Goal: Task Accomplishment & Management: Complete application form

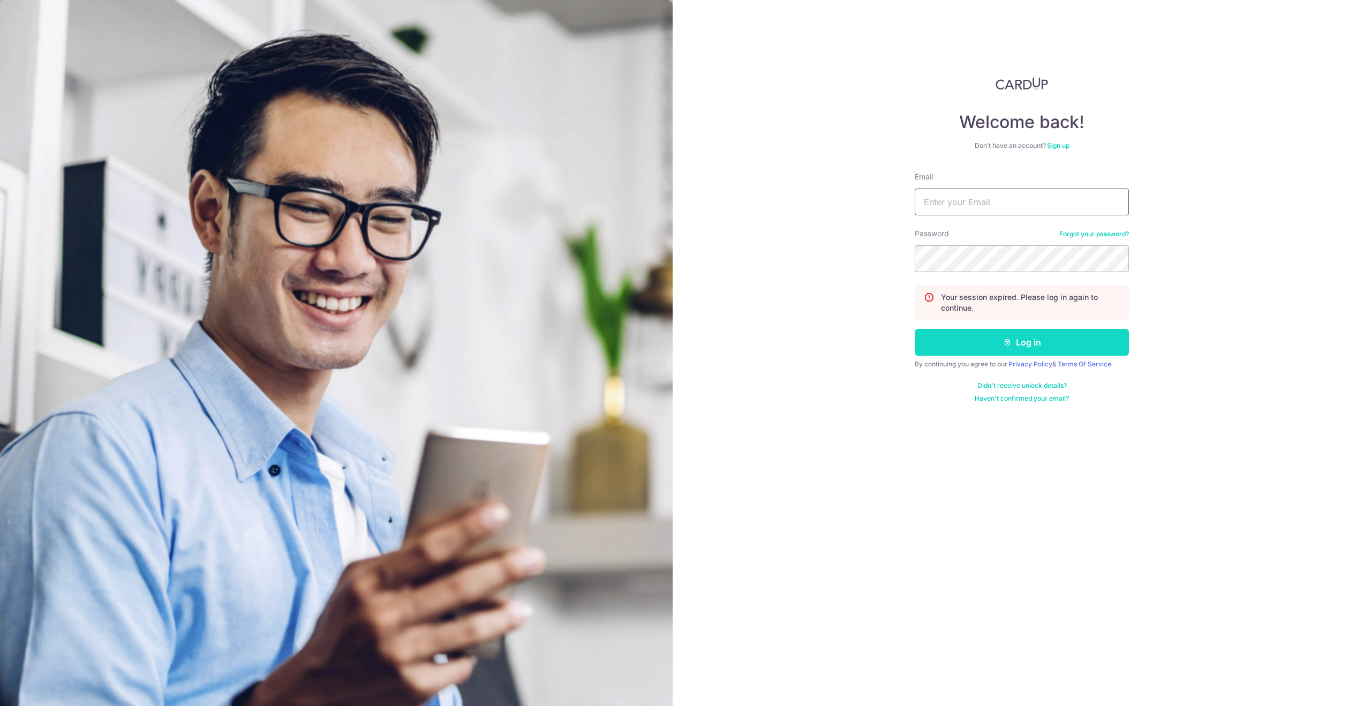
type input "[EMAIL_ADDRESS][DOMAIN_NAME]"
click at [1016, 343] on button "Log in" at bounding box center [1022, 342] width 214 height 27
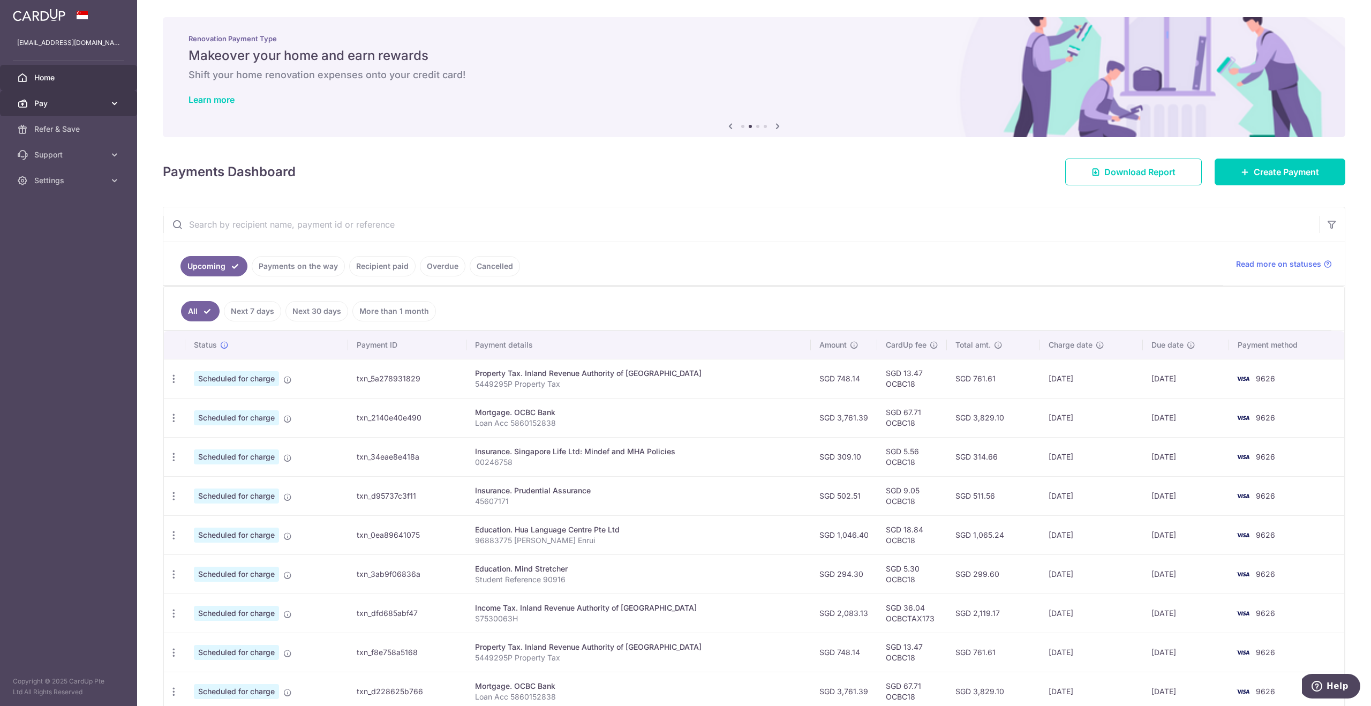
click at [56, 105] on span "Pay" at bounding box center [69, 103] width 71 height 11
click at [48, 126] on span "Payments" at bounding box center [69, 129] width 71 height 11
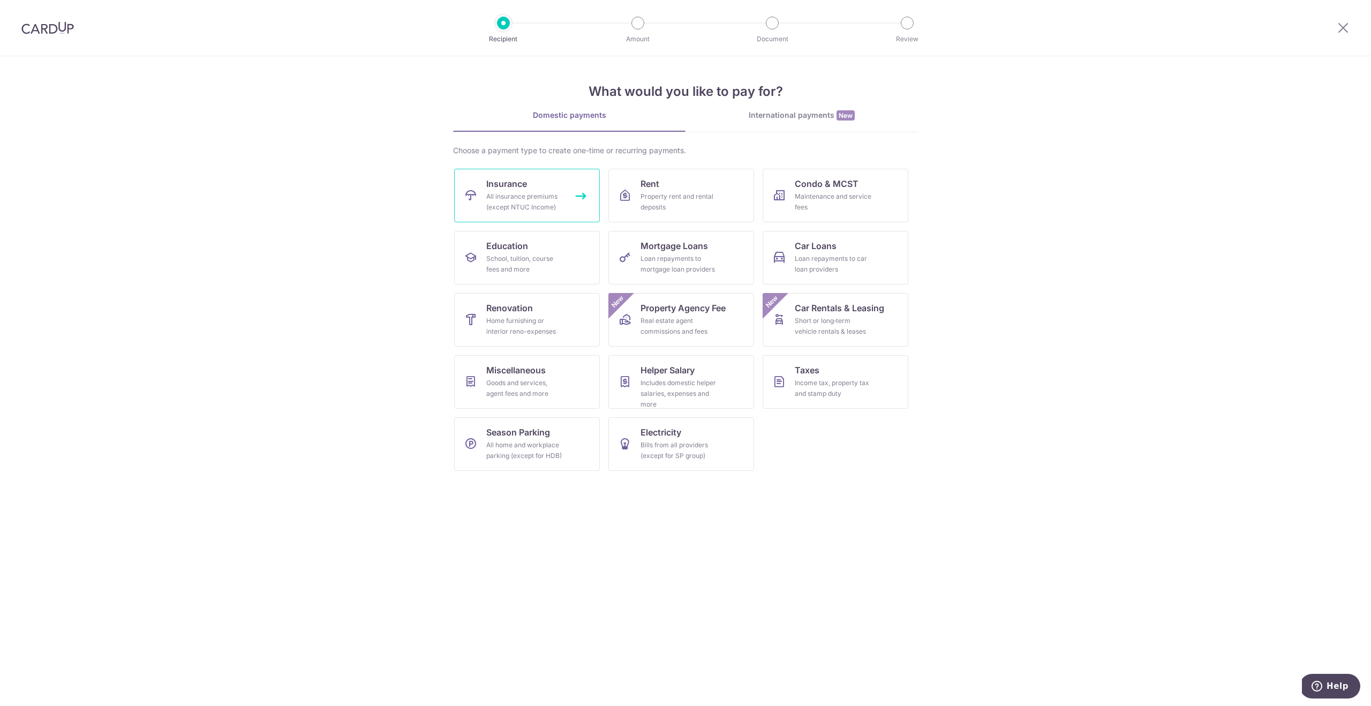
click at [534, 204] on div "All insurance premiums (except NTUC Income)" at bounding box center [524, 201] width 77 height 21
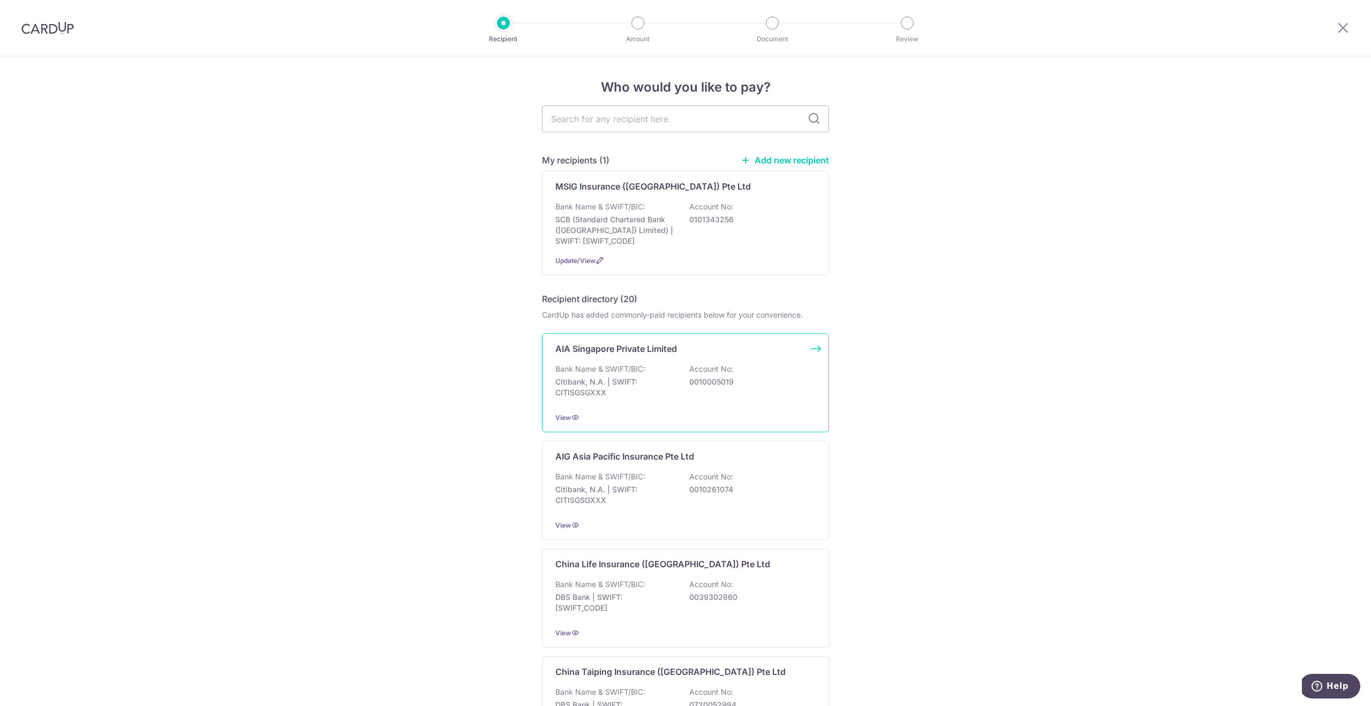
click at [669, 370] on div "Bank Name & SWIFT/BIC: Citibank, N.A. | SWIFT: CITISGSGXXX Account No: 00100050…" at bounding box center [685, 384] width 260 height 40
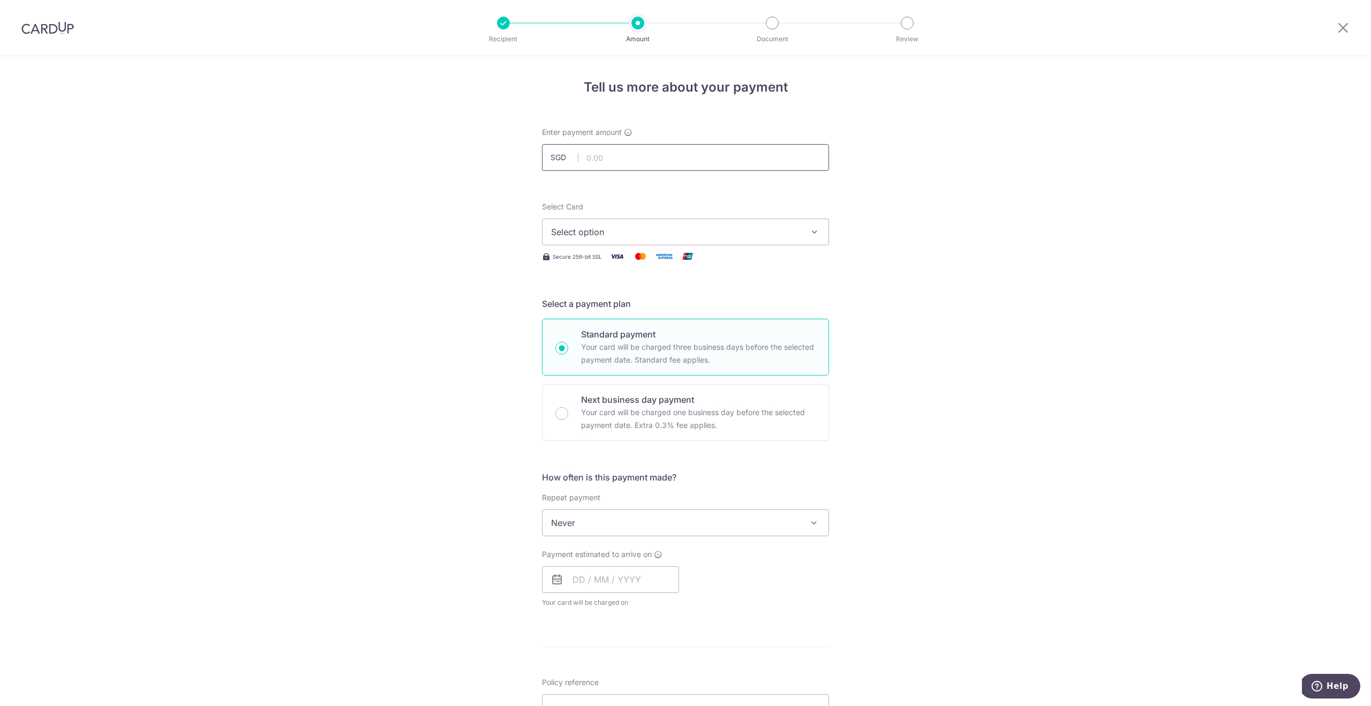
click at [611, 152] on input "text" at bounding box center [685, 157] width 287 height 27
paste input "274.08"
type input "274.08"
click at [613, 235] on span "Select option" at bounding box center [676, 232] width 250 height 13
click at [623, 328] on span "**** 9626" at bounding box center [685, 334] width 269 height 13
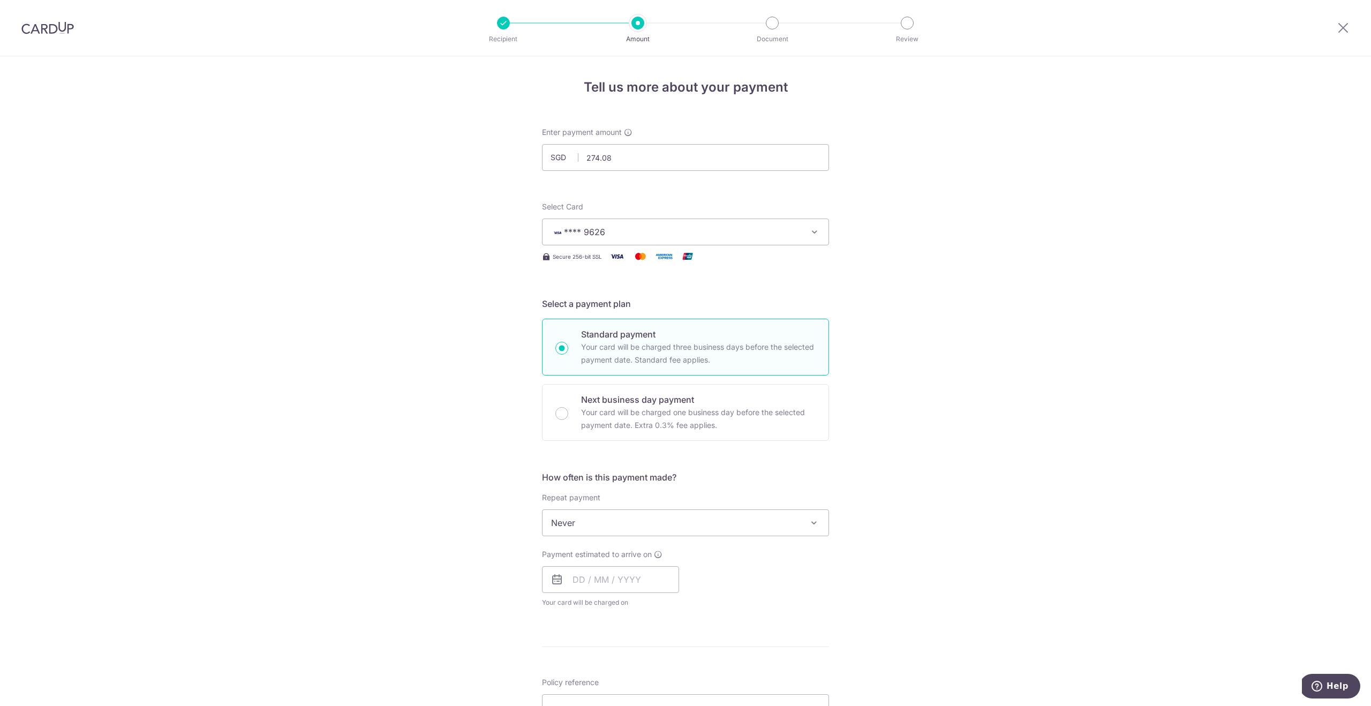
click at [40, 28] on img at bounding box center [47, 27] width 52 height 13
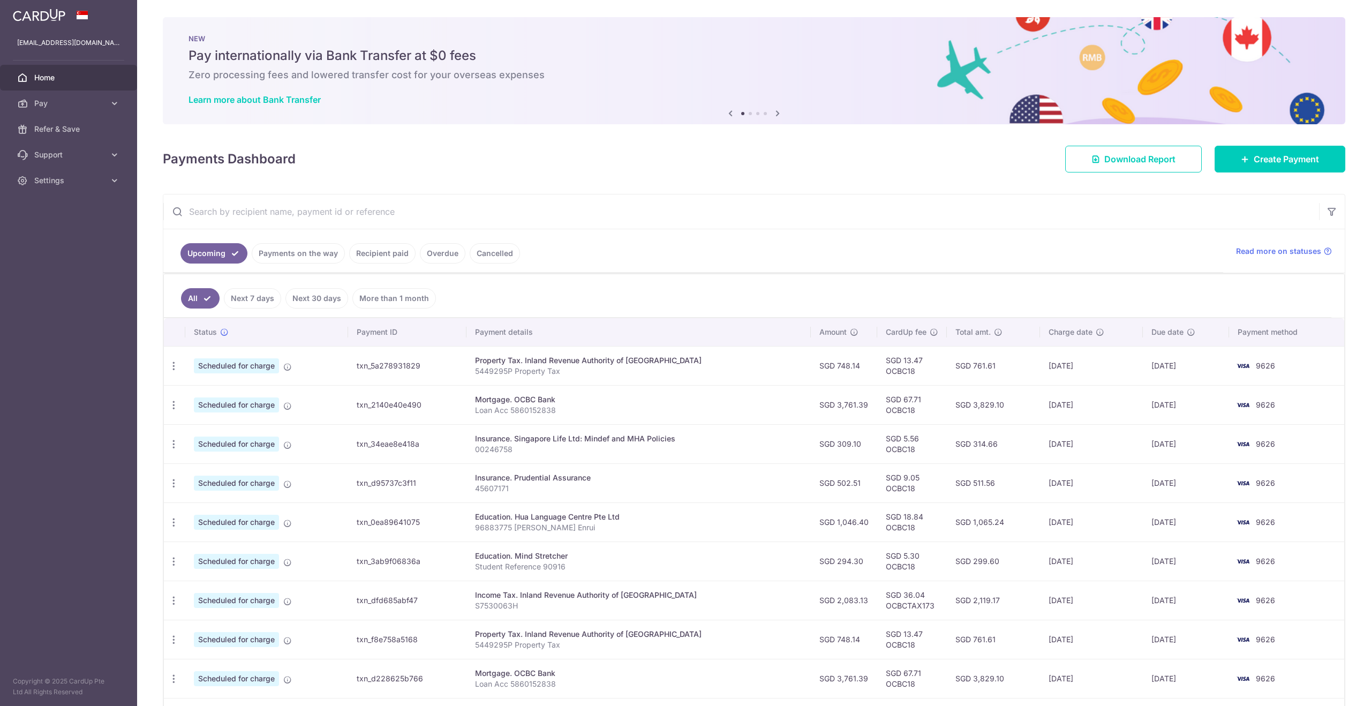
click at [301, 256] on link "Payments on the way" at bounding box center [298, 253] width 93 height 20
